Goal: Obtain resource: Download file/media

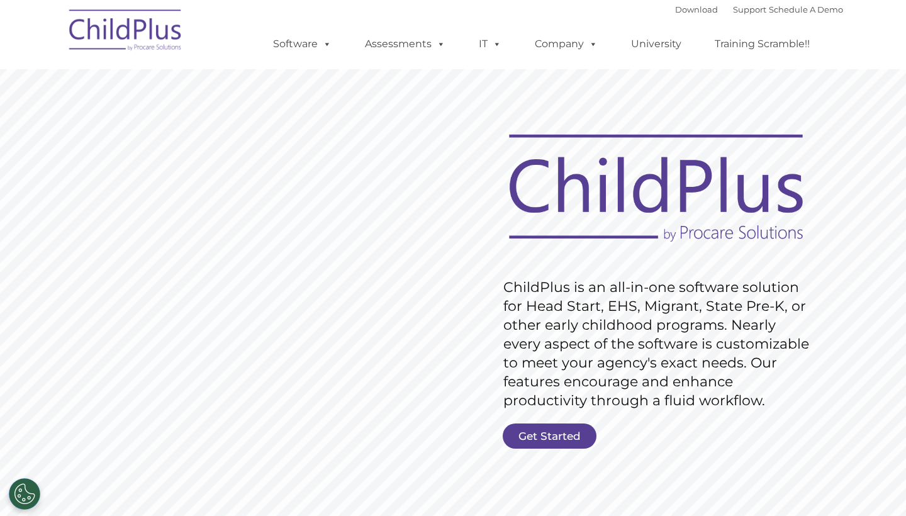
click at [172, 18] on img at bounding box center [126, 32] width 126 height 63
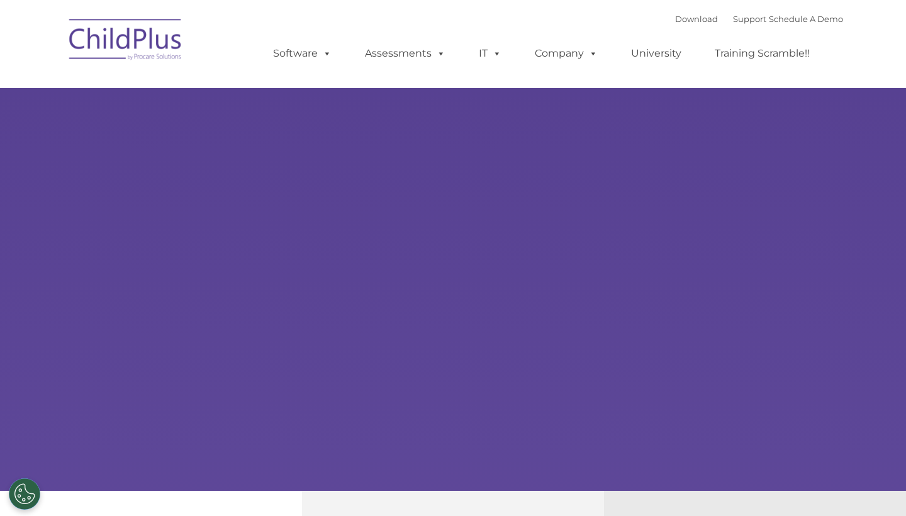
scroll to position [539, 0]
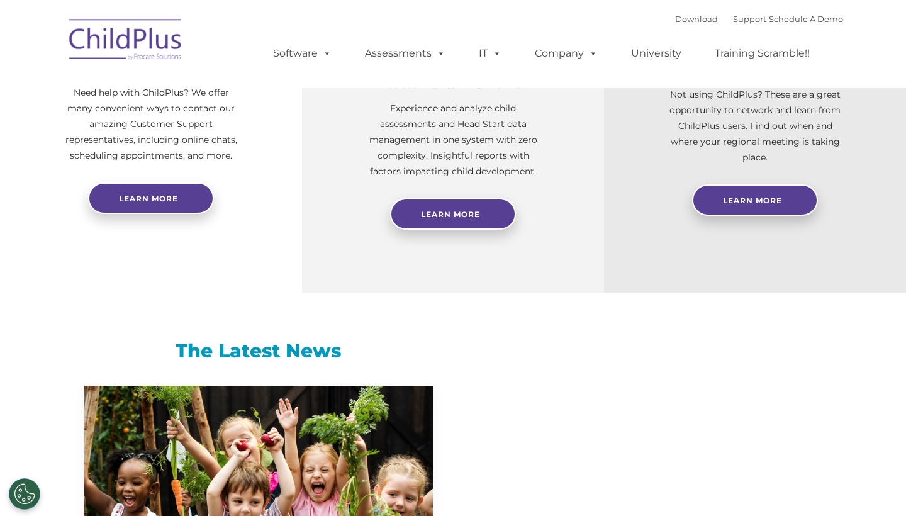
select select "MEDIUM"
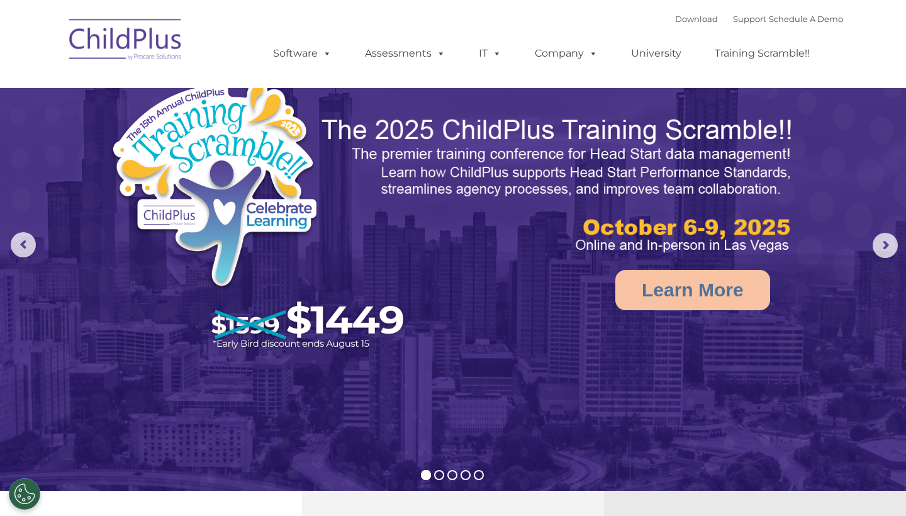
scroll to position [0, 0]
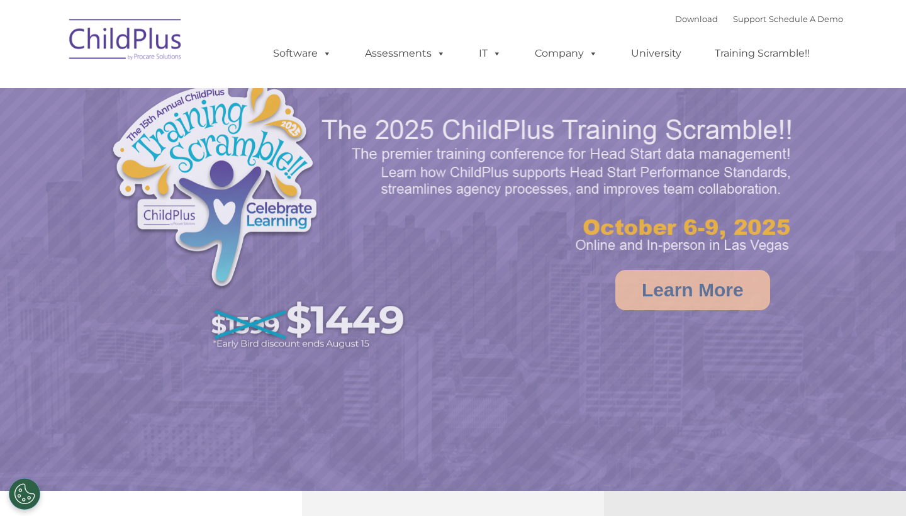
select select "MEDIUM"
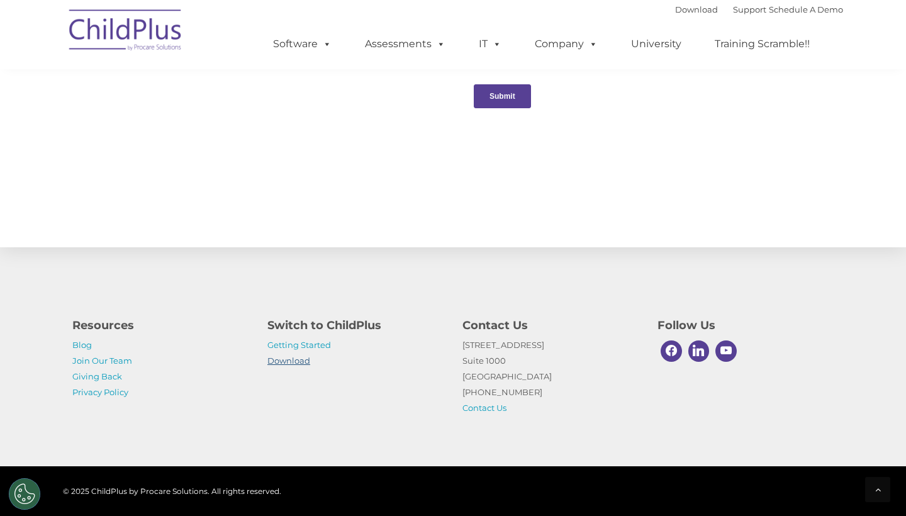
scroll to position [1338, 0]
click at [316, 343] on link "Getting Started" at bounding box center [300, 345] width 64 height 10
click at [278, 361] on link "Download" at bounding box center [289, 361] width 43 height 10
